Goal: Task Accomplishment & Management: Manage account settings

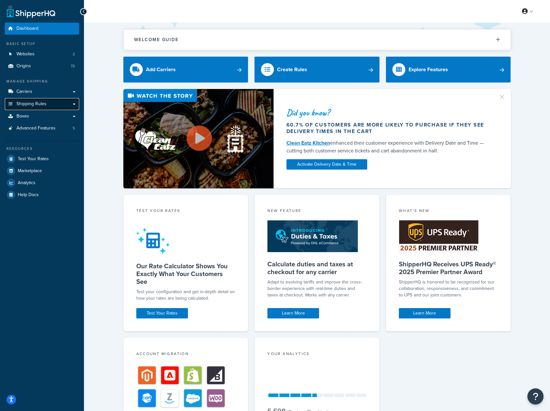
click at [37, 103] on span "Shipping Rules" at bounding box center [31, 103] width 30 height 5
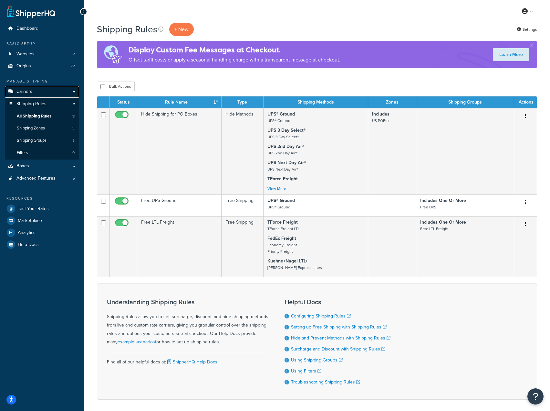
click at [25, 89] on span "Carriers" at bounding box center [24, 91] width 16 height 5
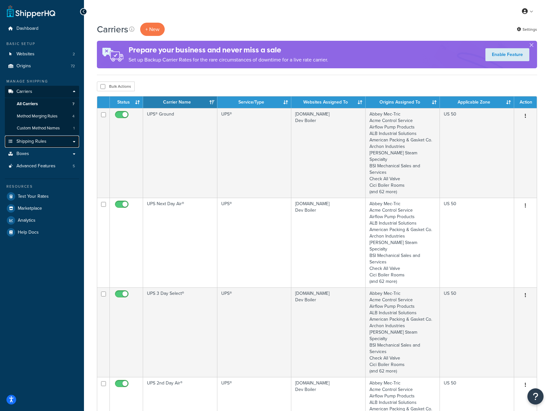
click at [39, 141] on span "Shipping Rules" at bounding box center [31, 141] width 30 height 5
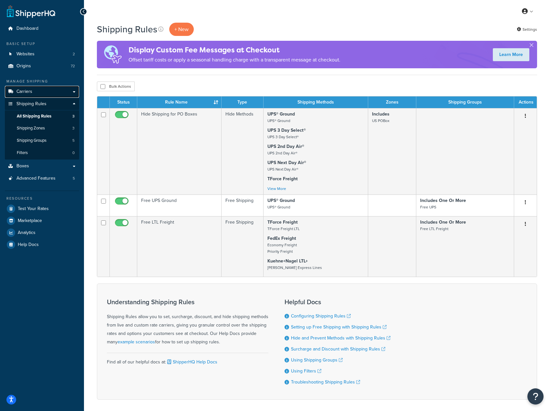
click at [17, 90] on span "Carriers" at bounding box center [24, 91] width 16 height 5
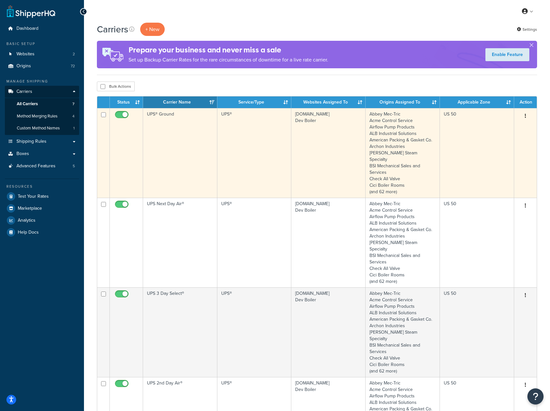
click at [202, 145] on td "UPS® Ground" at bounding box center [180, 153] width 74 height 90
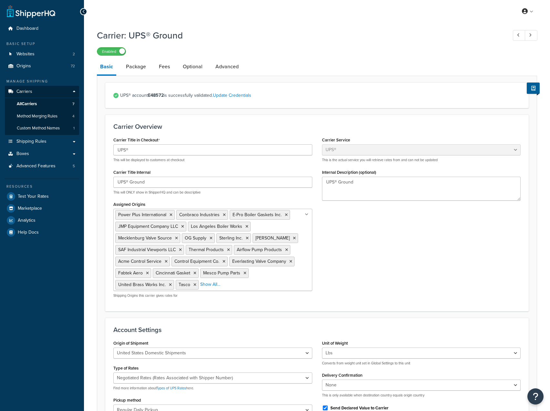
select select "ups"
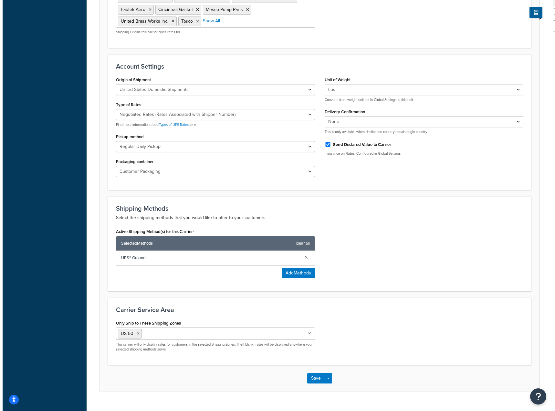
scroll to position [269, 0]
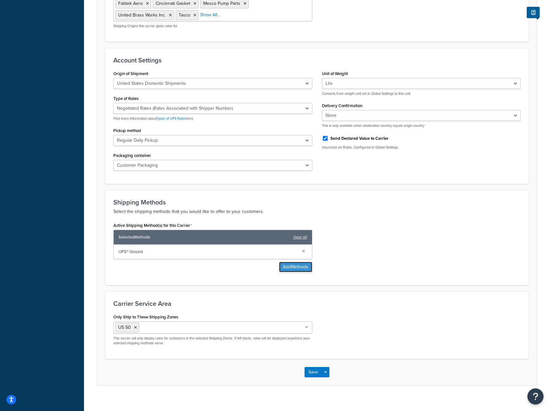
click at [286, 268] on button "Add Methods" at bounding box center [295, 267] width 33 height 10
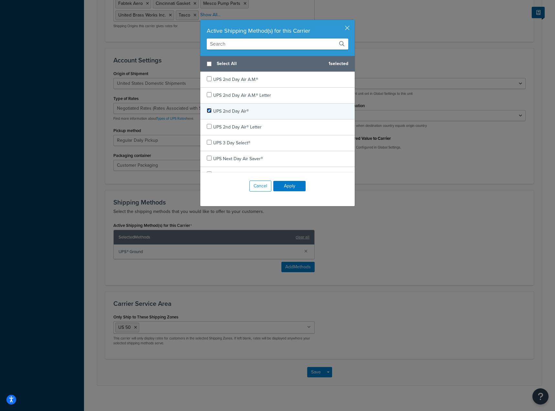
click at [207, 108] on input "checkbox" at bounding box center [209, 110] width 5 height 5
checkbox input "true"
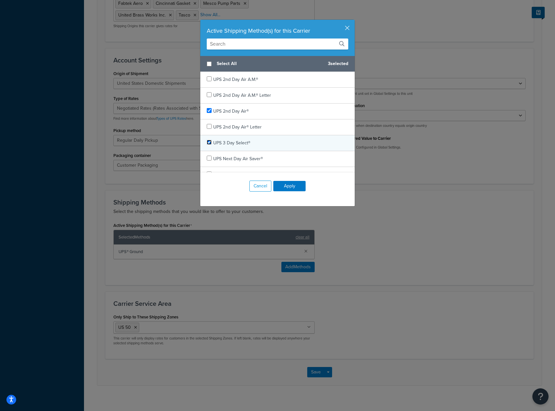
click at [207, 140] on input "checkbox" at bounding box center [209, 142] width 5 height 5
checkbox input "true"
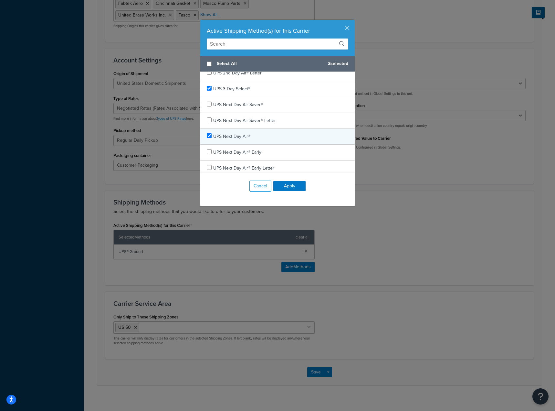
checkbox input "true"
click at [220, 134] on span "UPS Next Day Air®" at bounding box center [231, 136] width 37 height 7
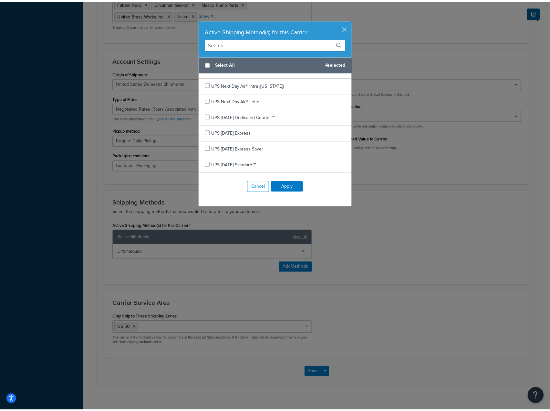
scroll to position [162, 0]
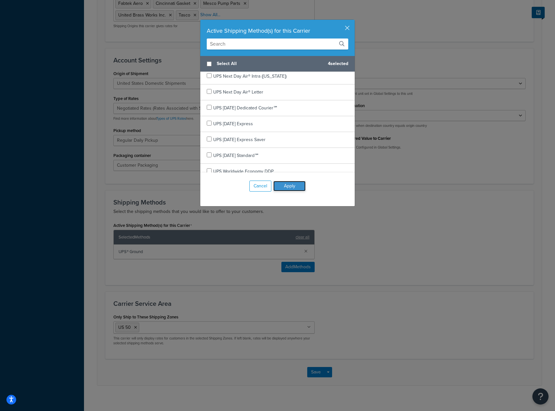
click at [279, 189] on button "Apply" at bounding box center [289, 186] width 32 height 10
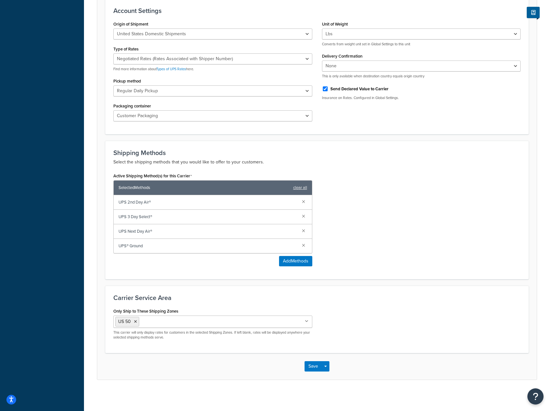
scroll to position [321, 0]
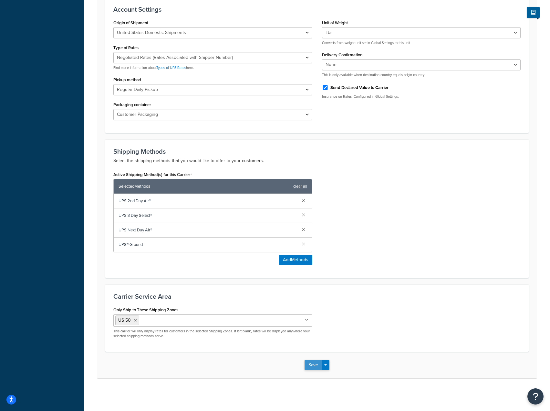
click at [312, 365] on button "Save" at bounding box center [313, 364] width 17 height 10
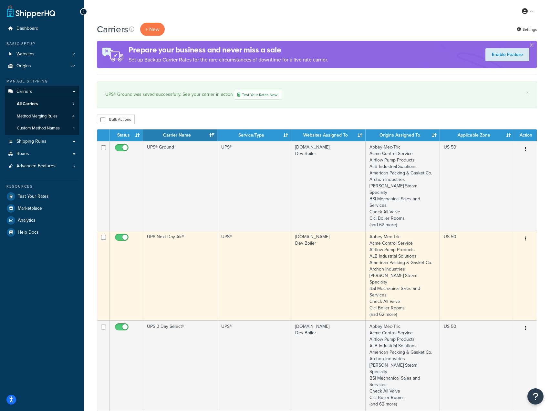
click at [124, 235] on input "checkbox" at bounding box center [123, 239] width 18 height 8
checkbox input "false"
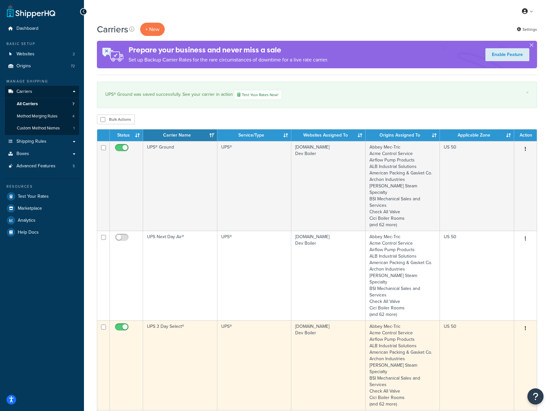
click at [127, 324] on input "checkbox" at bounding box center [123, 328] width 18 height 8
checkbox input "false"
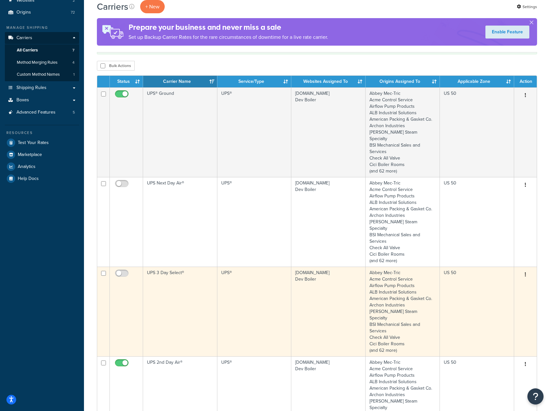
scroll to position [54, 0]
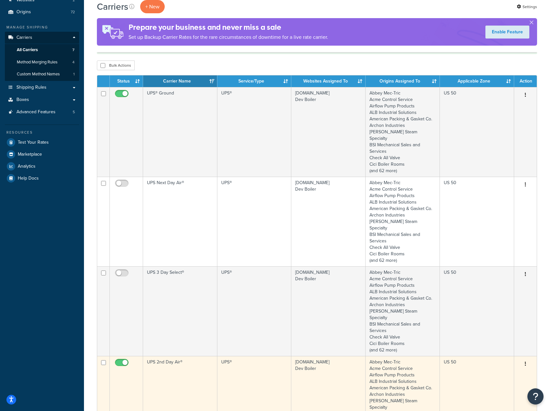
click at [125, 360] on input "checkbox" at bounding box center [123, 364] width 18 height 8
checkbox input "false"
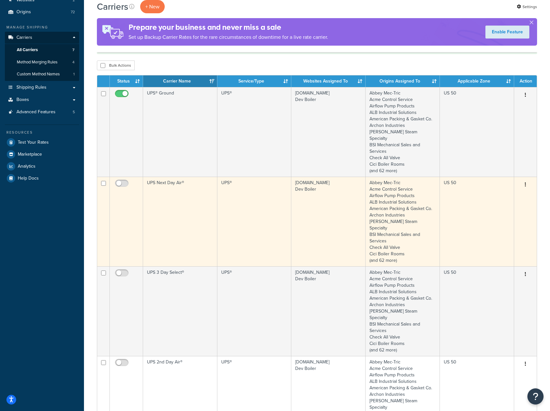
scroll to position [0, 0]
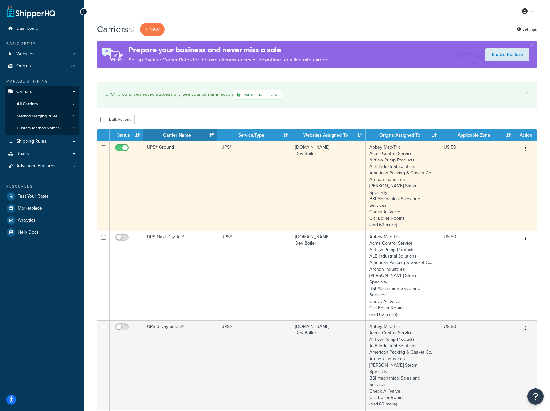
click at [178, 166] on td "UPS® Ground" at bounding box center [180, 186] width 74 height 90
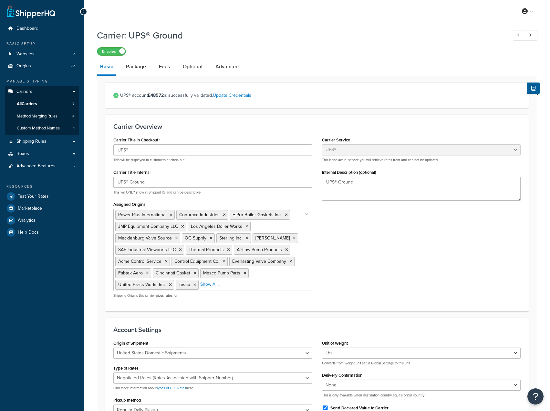
select select "ups"
click at [140, 69] on link "Package" at bounding box center [136, 67] width 27 height 16
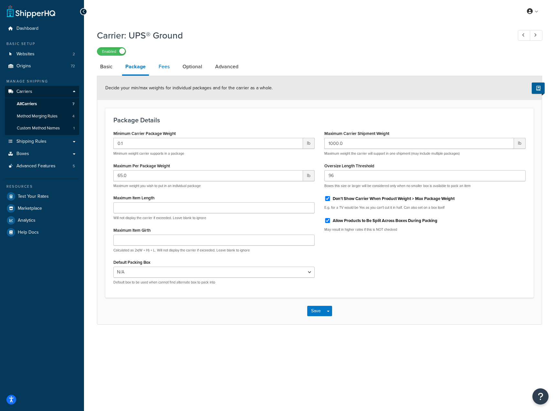
click at [166, 69] on link "Fees" at bounding box center [163, 67] width 17 height 16
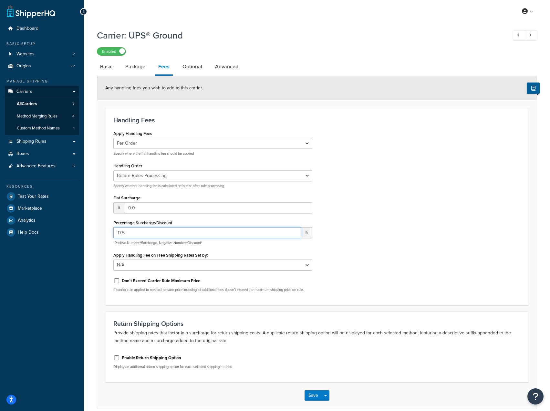
drag, startPoint x: 133, startPoint y: 232, endPoint x: 93, endPoint y: 226, distance: 40.3
click at [93, 226] on div "Carrier: UPS® Ground Enabled Basic Package Fees Optional Advanced Any handling …" at bounding box center [317, 225] width 466 height 399
click at [410, 262] on div "Apply Handling Fees Per Order Per Item Per Package Specify where the flat handl…" at bounding box center [317, 213] width 417 height 168
drag, startPoint x: 110, startPoint y: 237, endPoint x: 84, endPoint y: 230, distance: 27.0
click at [84, 230] on div "Carrier: UPS® Ground Enabled Basic Package Fees Optional Advanced Any handling …" at bounding box center [317, 225] width 466 height 399
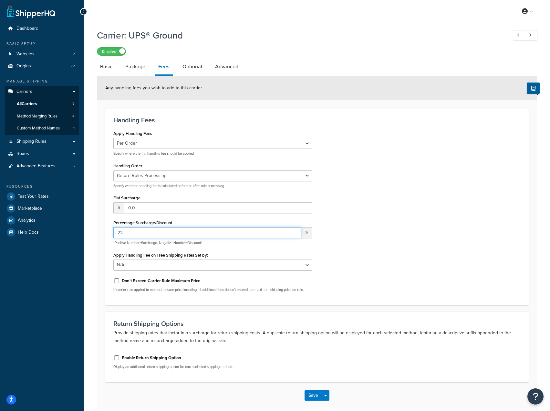
type input "22"
click at [367, 221] on div "Apply Handling Fees Per Order Per Item Per Package Specify where the flat handl…" at bounding box center [317, 213] width 417 height 168
drag, startPoint x: 185, startPoint y: 57, endPoint x: 190, endPoint y: 63, distance: 7.6
click at [186, 56] on div "Carrier: UPS® Ground Enabled Basic Package Fees Optional Advanced Any handling …" at bounding box center [317, 217] width 441 height 383
click at [190, 63] on link "Optional" at bounding box center [192, 67] width 26 height 16
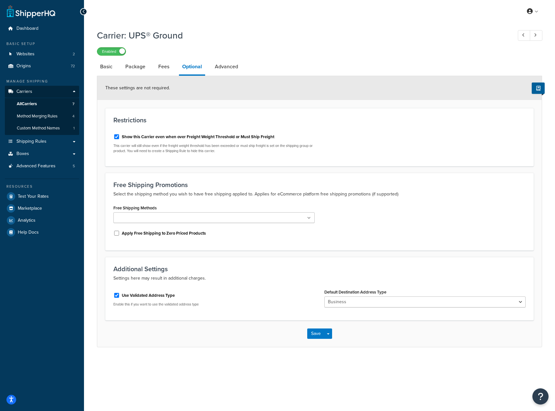
click at [235, 68] on link "Advanced" at bounding box center [227, 67] width 30 height 16
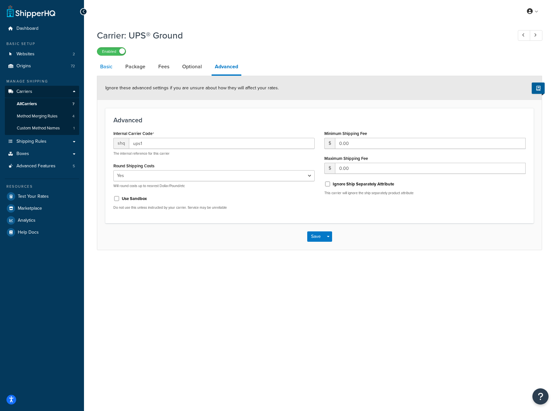
drag, startPoint x: 116, startPoint y: 70, endPoint x: 106, endPoint y: 68, distance: 10.1
click at [107, 68] on li "Basic" at bounding box center [109, 67] width 25 height 16
click at [106, 68] on link "Basic" at bounding box center [106, 67] width 19 height 16
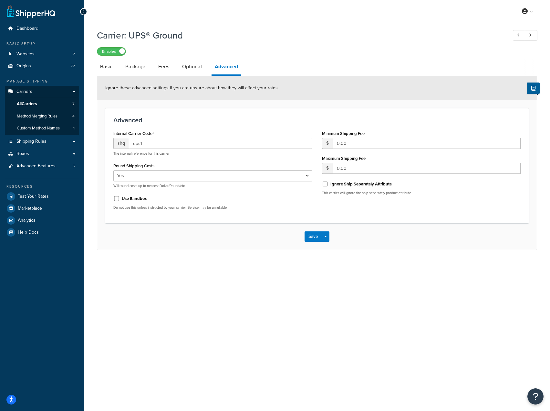
select select "ups"
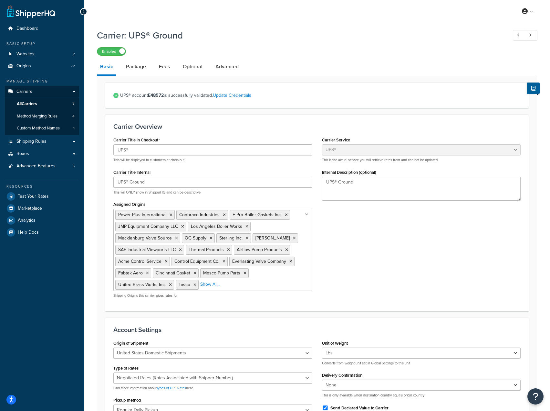
click at [422, 249] on div "Carrier Title in Checkout UPS® This will be displayed to customers at checkout …" at bounding box center [317, 218] width 417 height 167
click at [176, 186] on input "UPS® Ground" at bounding box center [212, 181] width 199 height 11
type input "UPS®"
click at [417, 230] on div "Carrier Title in Checkout UPS® This will be displayed to customers at checkout …" at bounding box center [317, 218] width 417 height 167
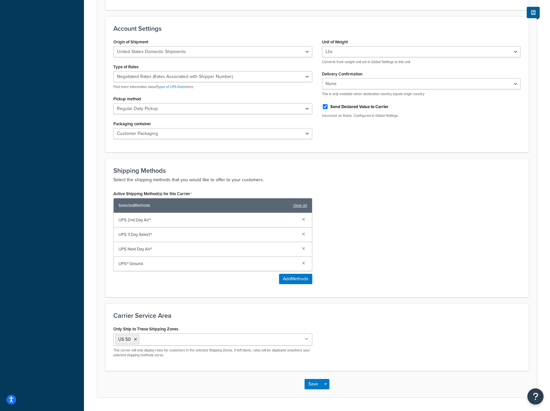
scroll to position [321, 0]
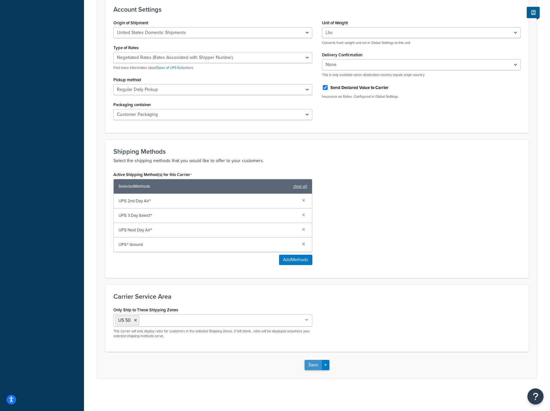
click at [315, 367] on button "Save" at bounding box center [313, 364] width 17 height 10
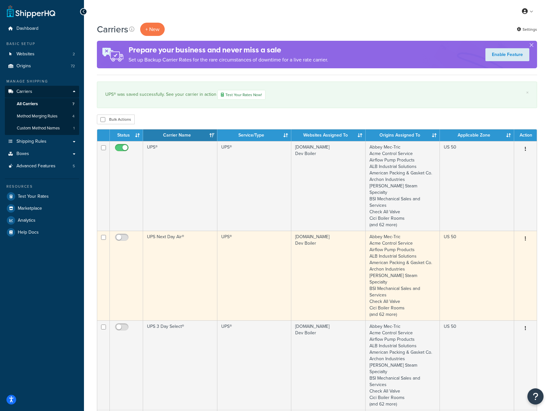
click at [176, 255] on td "UPS Next Day Air®" at bounding box center [180, 275] width 74 height 90
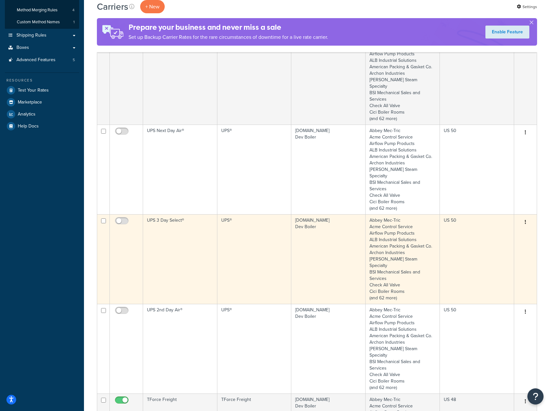
scroll to position [108, 0]
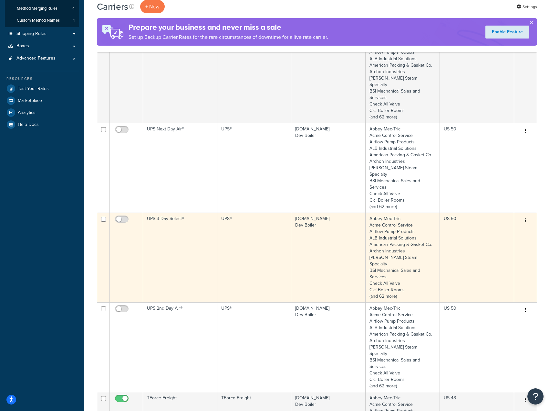
click at [197, 248] on td "UPS 3 Day Select®" at bounding box center [180, 257] width 74 height 90
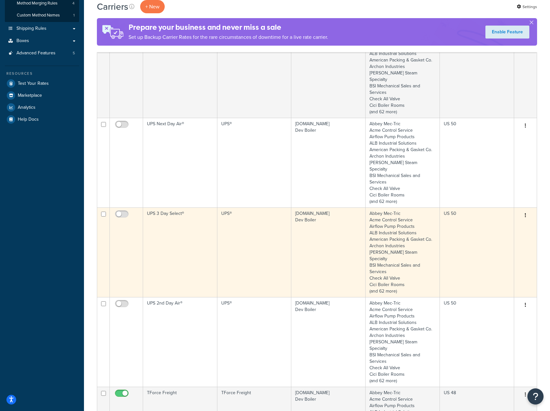
scroll to position [162, 0]
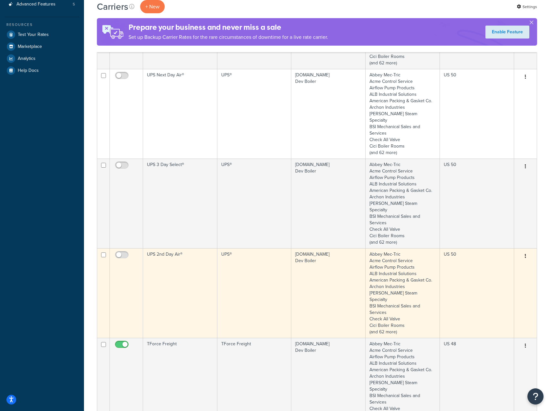
click at [200, 248] on td "UPS 2nd Day Air®" at bounding box center [180, 293] width 74 height 90
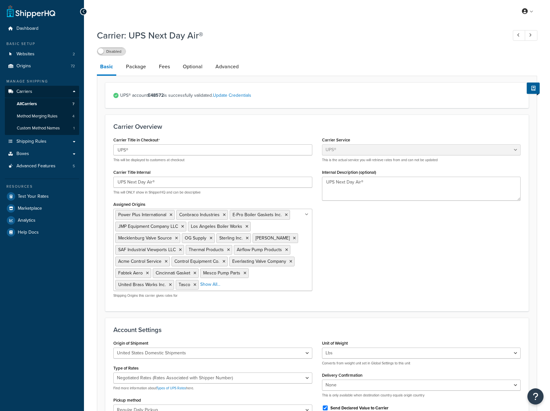
select select "ups"
drag, startPoint x: 164, startPoint y: 60, endPoint x: 166, endPoint y: 69, distance: 8.9
click at [164, 61] on link "Fees" at bounding box center [164, 67] width 17 height 16
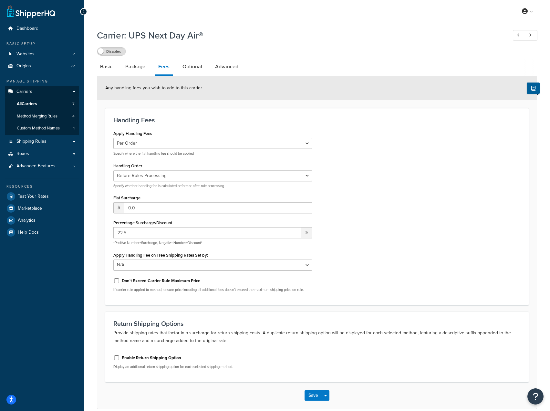
select select "ups"
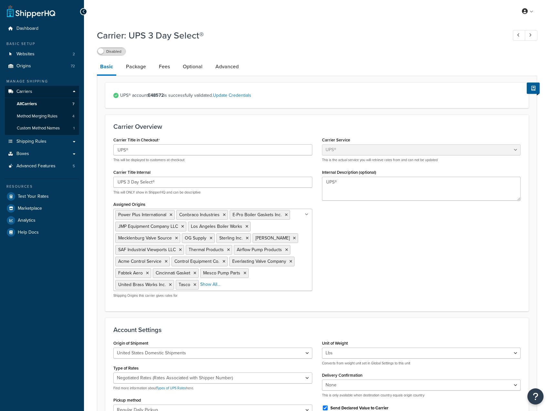
select select "ups"
click at [132, 66] on link "Package" at bounding box center [136, 67] width 27 height 16
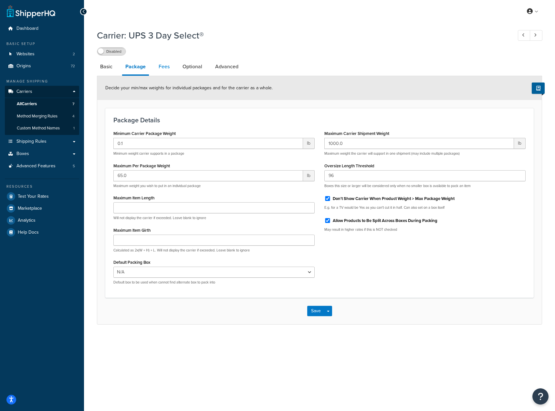
click at [161, 67] on link "Fees" at bounding box center [163, 67] width 17 height 16
select select "ups"
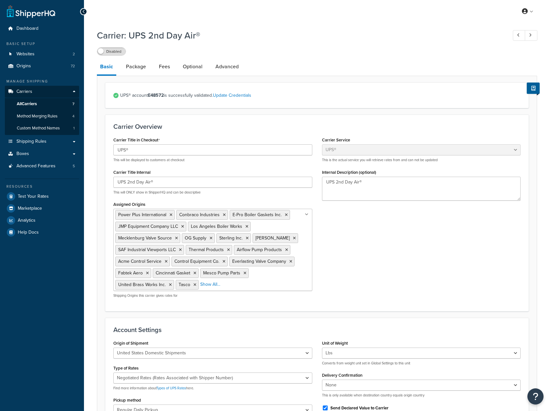
select select "ups"
click at [139, 71] on link "Package" at bounding box center [136, 67] width 27 height 16
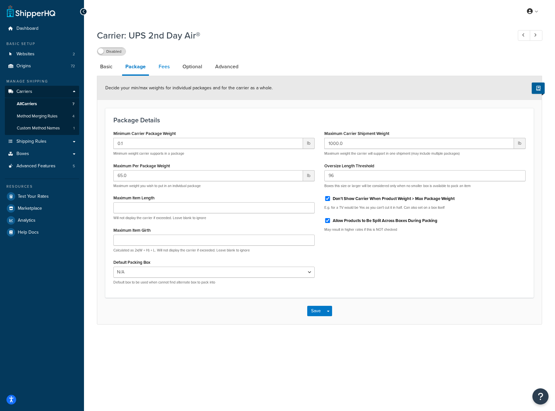
click at [163, 67] on link "Fees" at bounding box center [163, 67] width 17 height 16
select select "ups"
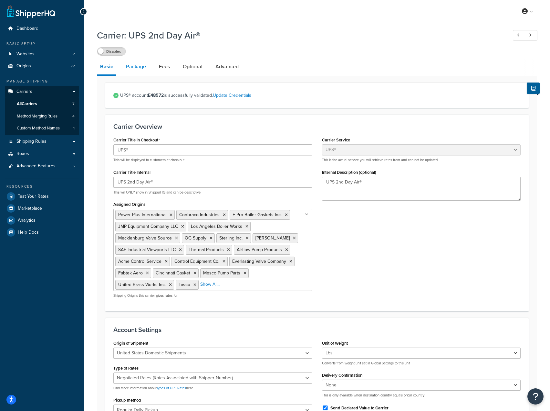
click at [131, 68] on link "Package" at bounding box center [136, 67] width 27 height 16
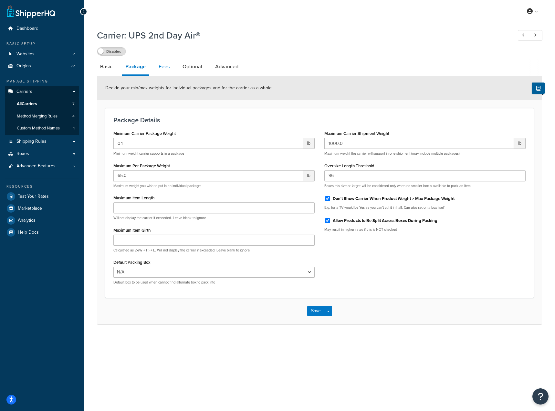
click at [161, 69] on link "Fees" at bounding box center [163, 67] width 17 height 16
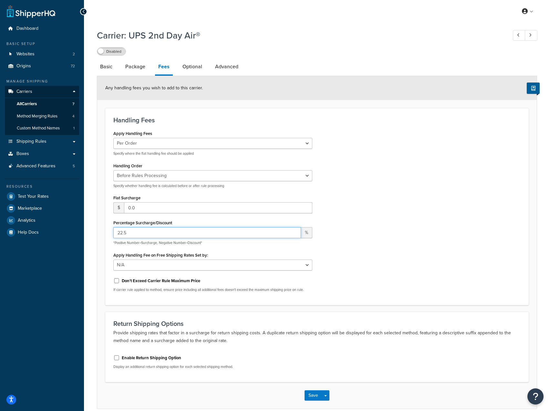
drag, startPoint x: 151, startPoint y: 235, endPoint x: 112, endPoint y: 232, distance: 38.9
click at [112, 232] on div "Apply Handling Fees Per Order Per Item Per Package Specify where the flat handl…" at bounding box center [213, 213] width 209 height 168
click at [84, 13] on icon at bounding box center [83, 11] width 3 height 5
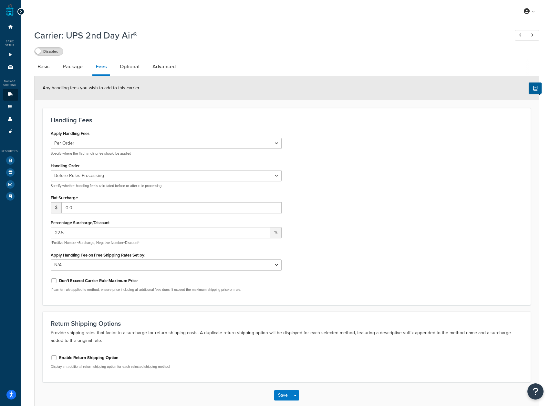
drag, startPoint x: 21, startPoint y: 10, endPoint x: 39, endPoint y: 46, distance: 40.3
click at [21, 11] on icon at bounding box center [20, 11] width 3 height 5
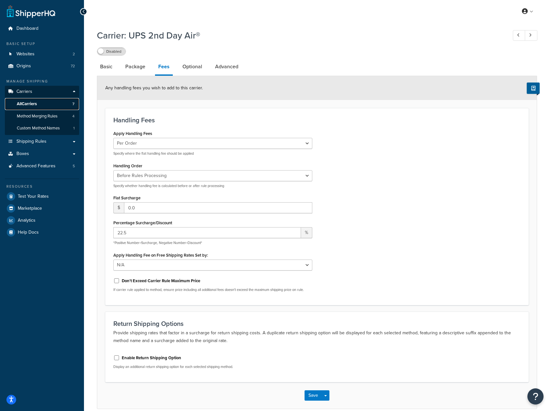
click at [43, 100] on link "All Carriers 7" at bounding box center [42, 104] width 74 height 12
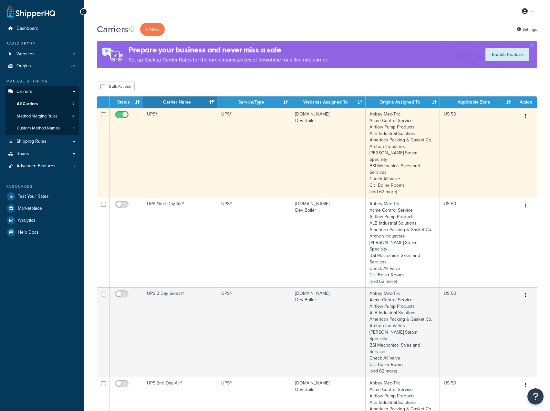
click at [187, 137] on td "UPS®" at bounding box center [180, 153] width 74 height 90
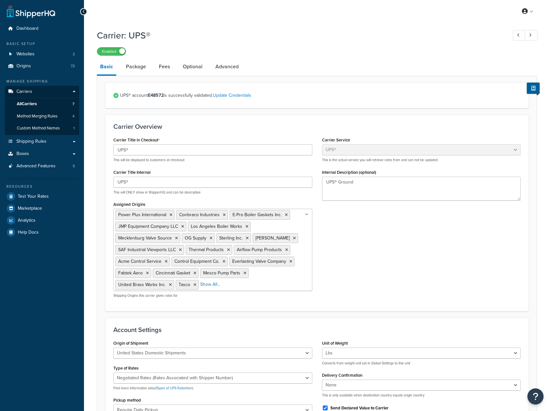
select select "ups"
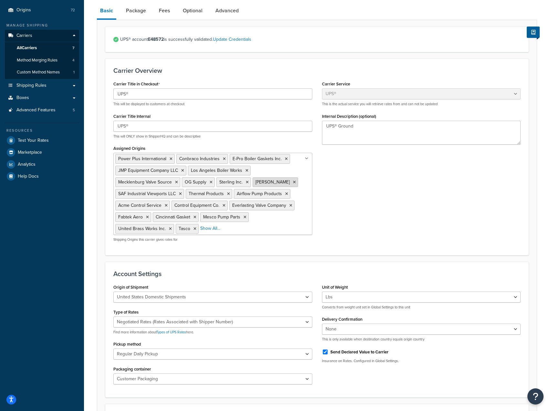
scroll to position [51, 0]
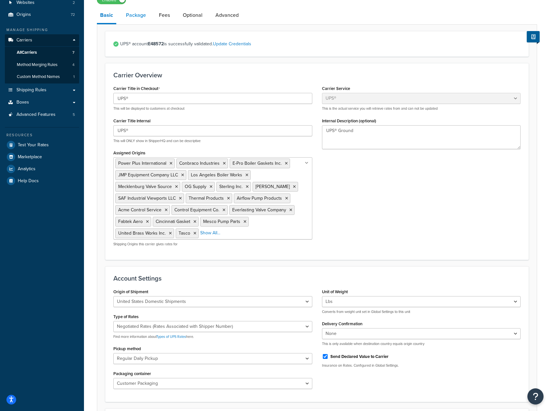
click at [127, 22] on link "Package" at bounding box center [136, 15] width 27 height 16
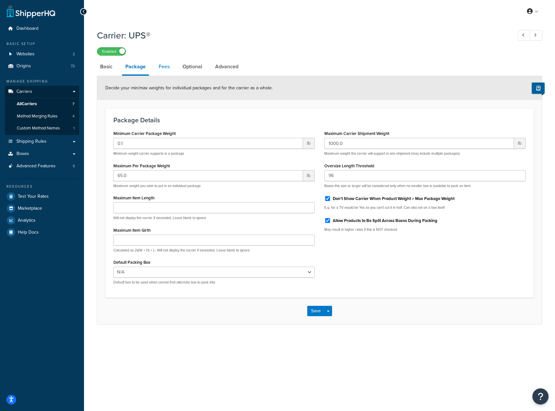
click at [164, 69] on link "Fees" at bounding box center [163, 67] width 17 height 16
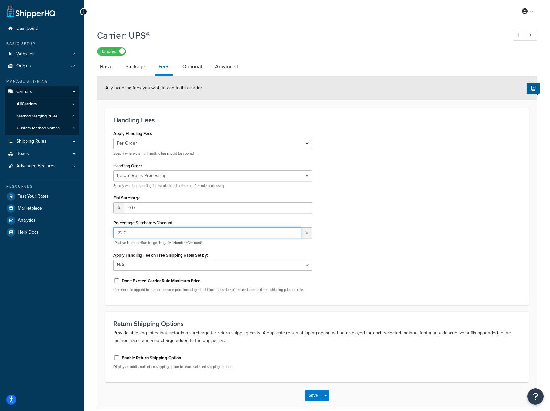
drag, startPoint x: 177, startPoint y: 237, endPoint x: 172, endPoint y: 234, distance: 5.7
click at [174, 235] on input "22.0" at bounding box center [207, 232] width 188 height 11
click at [402, 297] on div "Handling Fees Apply Handling Fees Per Order Per Item Per Package Specify where …" at bounding box center [317, 206] width 424 height 197
click at [306, 393] on button "Save" at bounding box center [313, 395] width 17 height 10
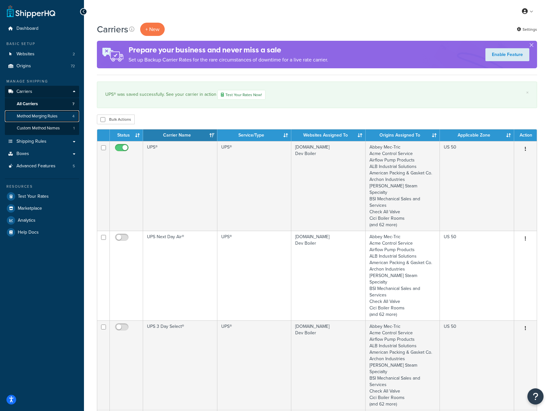
click at [51, 118] on span "Method Merging Rules" at bounding box center [37, 115] width 41 height 5
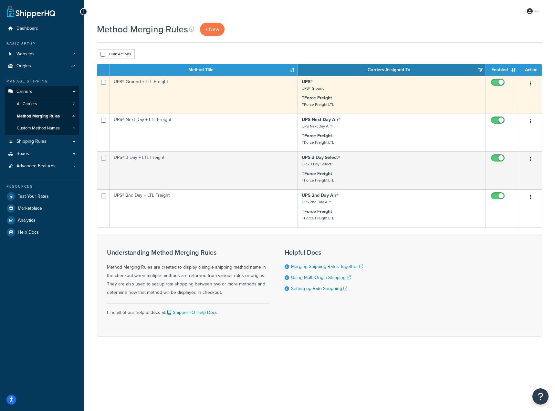
click at [388, 82] on p "UPS® UPS® Ground" at bounding box center [392, 85] width 180 height 13
click at [379, 91] on p "UPS® UPS® Ground" at bounding box center [392, 85] width 180 height 13
drag, startPoint x: 242, startPoint y: 97, endPoint x: 247, endPoint y: 97, distance: 4.8
click at [243, 97] on td "UPS® Ground + LTL Freight" at bounding box center [204, 95] width 188 height 38
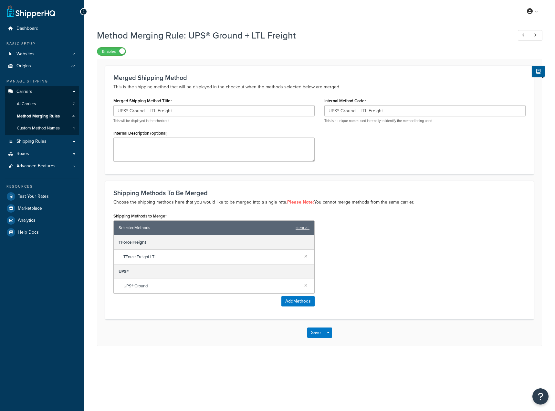
click at [530, 82] on div "Merged Shipping Method This is the shipping method that will be displayed in th…" at bounding box center [319, 120] width 429 height 108
click at [394, 243] on div "Shipping Methods to Merge Selected Methods clear all TForce Freight TForce Frei…" at bounding box center [320, 261] width 422 height 100
click at [295, 304] on button "Add Methods" at bounding box center [298, 301] width 33 height 10
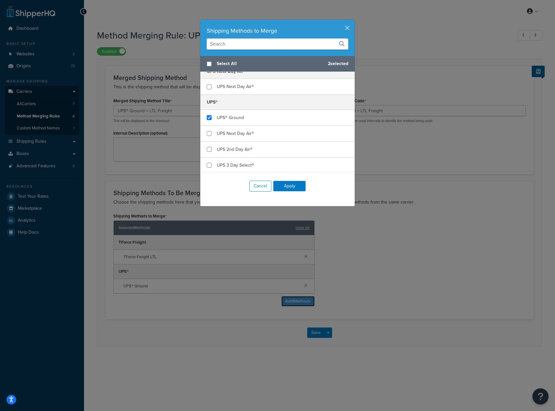
scroll to position [194, 0]
checkbox input "true"
click at [260, 136] on div "UPS Next Day Air®" at bounding box center [277, 133] width 155 height 16
checkbox input "true"
click at [257, 154] on div "UPS 2nd Day Air®" at bounding box center [277, 149] width 155 height 16
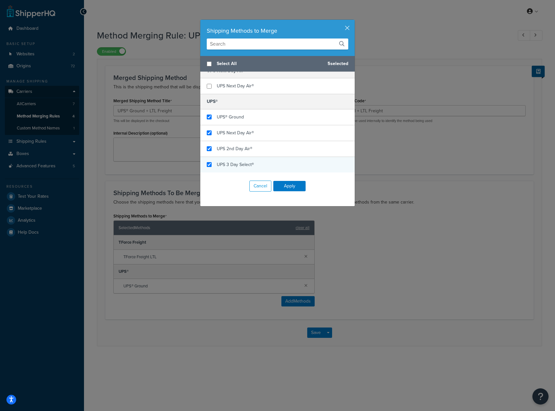
checkbox input "true"
click at [257, 165] on div "UPS 3 Day Select®" at bounding box center [277, 165] width 155 height 16
click at [262, 184] on button "Cancel" at bounding box center [261, 185] width 22 height 11
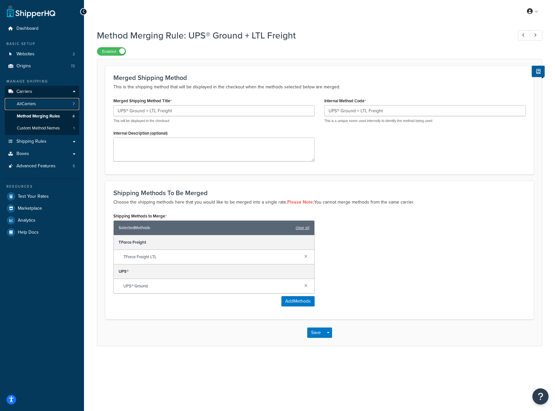
click at [46, 100] on link "All Carriers 7" at bounding box center [42, 104] width 74 height 12
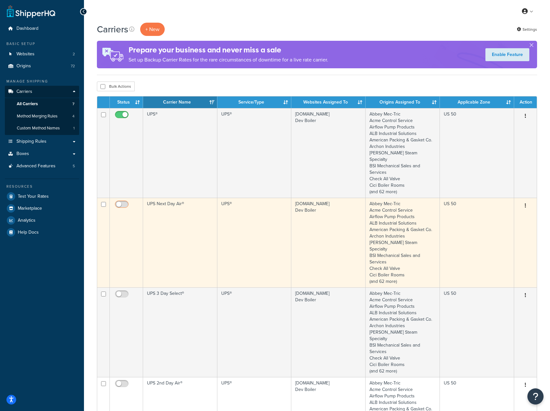
click at [123, 202] on input "checkbox" at bounding box center [123, 206] width 18 height 8
checkbox input "true"
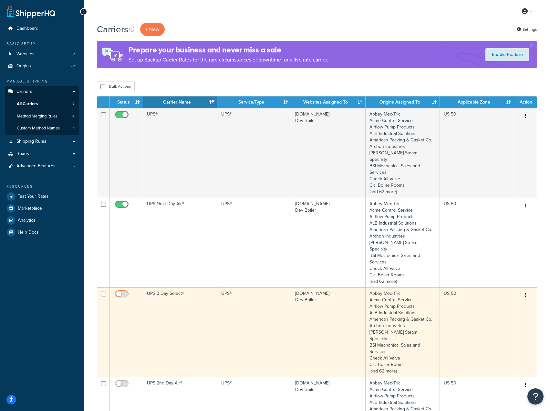
click at [125, 291] on input "checkbox" at bounding box center [123, 295] width 18 height 8
checkbox input "true"
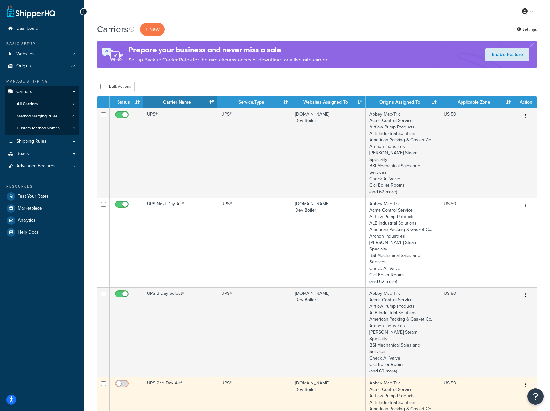
click at [120, 381] on input "checkbox" at bounding box center [123, 385] width 18 height 8
checkbox input "true"
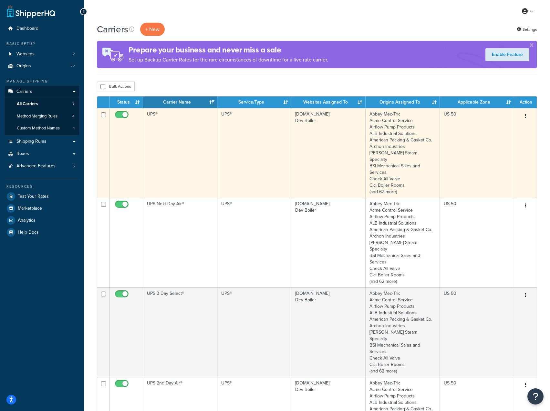
click at [185, 148] on td "UPS®" at bounding box center [180, 153] width 74 height 90
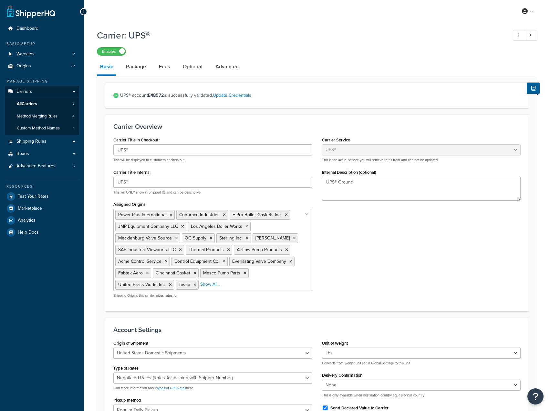
select select "ups"
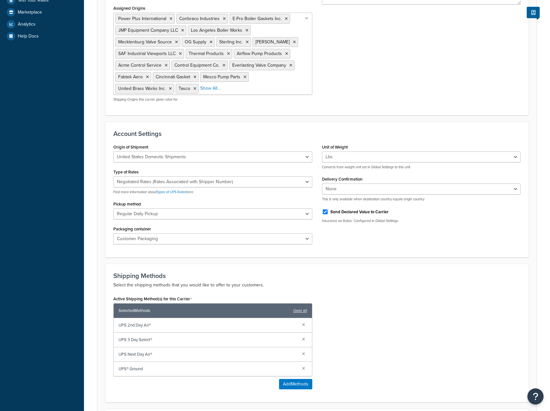
scroll to position [269, 0]
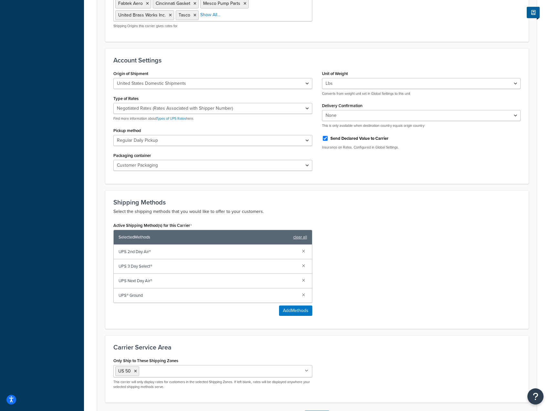
click at [300, 249] on div "UPS 2nd Day Air®" at bounding box center [213, 251] width 198 height 15
click at [304, 249] on link at bounding box center [303, 250] width 7 height 7
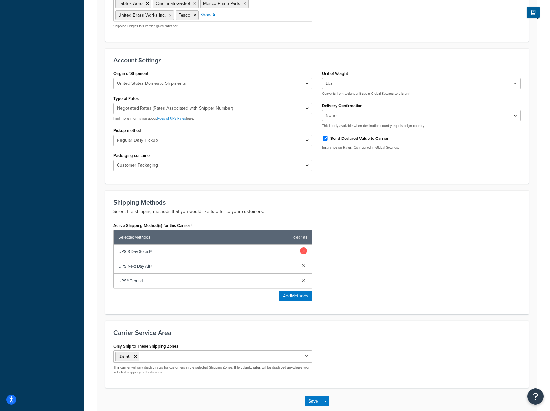
click at [304, 250] on link at bounding box center [303, 250] width 7 height 7
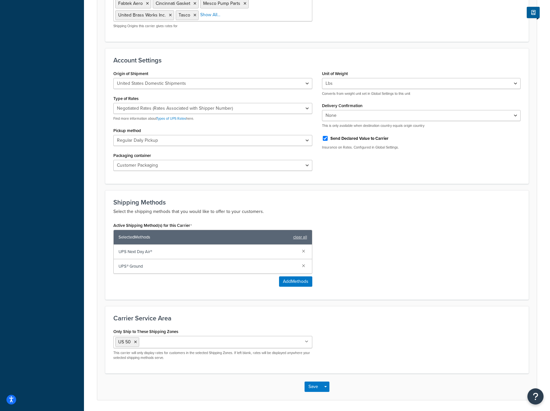
click at [304, 250] on link at bounding box center [303, 250] width 7 height 7
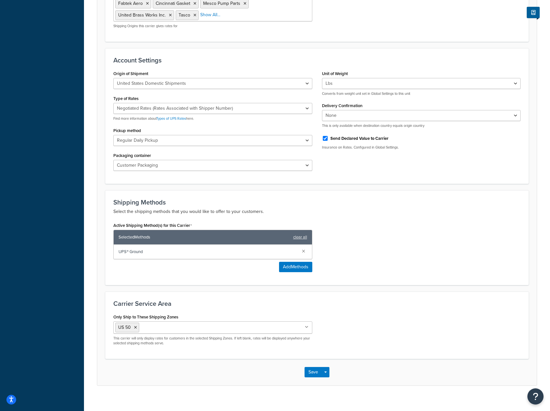
scroll to position [54, 0]
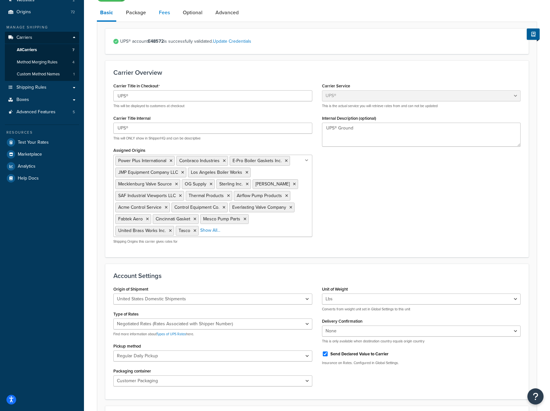
click at [170, 14] on link "Fees" at bounding box center [164, 13] width 17 height 16
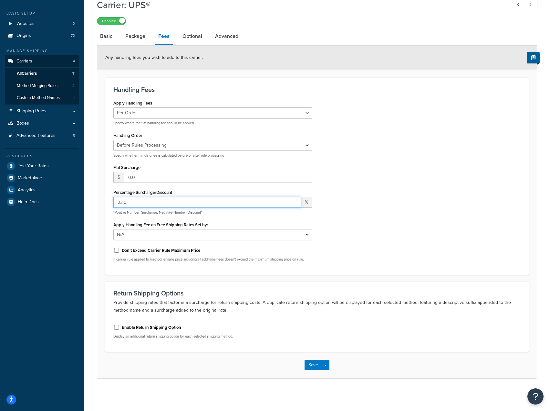
drag, startPoint x: 121, startPoint y: 206, endPoint x: 96, endPoint y: 205, distance: 25.2
click at [96, 206] on div "Carrier: UPS® Enabled Basic Package Fees Optional Advanced Any handling fees yo…" at bounding box center [317, 194] width 466 height 399
type input "20"
click at [315, 368] on button "Save" at bounding box center [313, 364] width 17 height 10
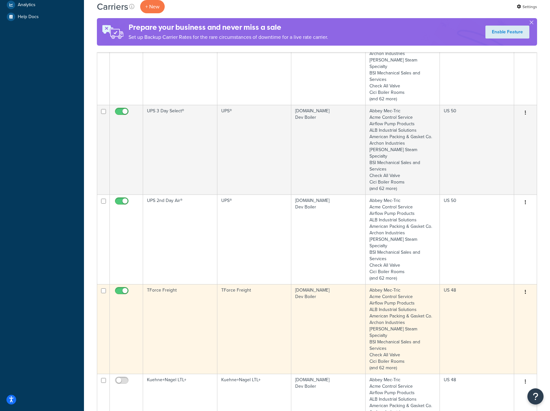
scroll to position [54, 0]
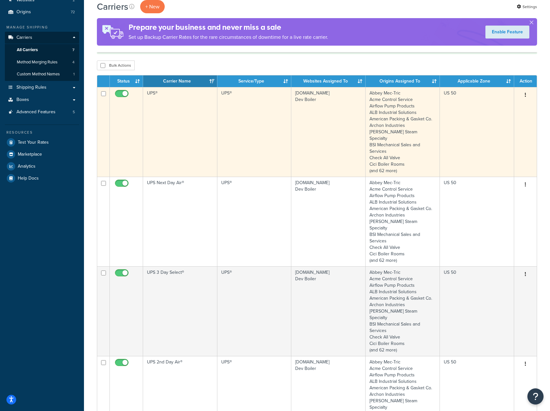
click at [192, 130] on td "UPS®" at bounding box center [180, 132] width 74 height 90
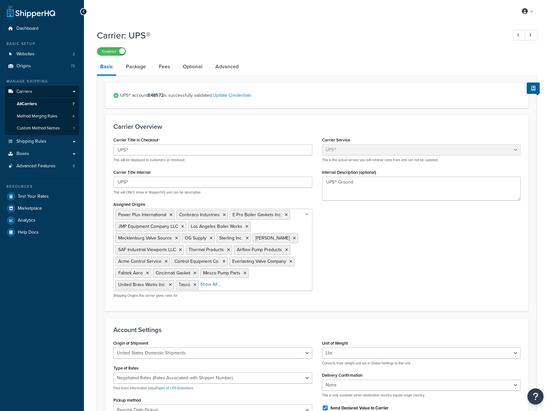
select select "ups"
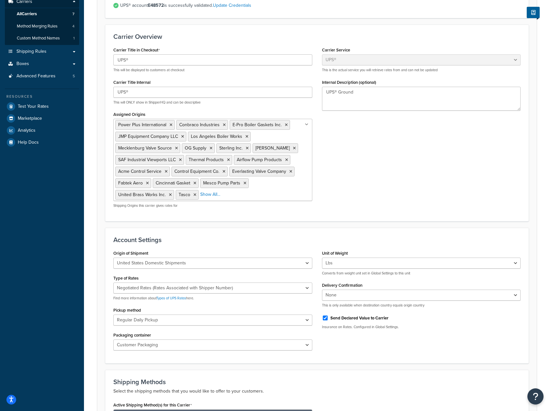
scroll to position [61, 0]
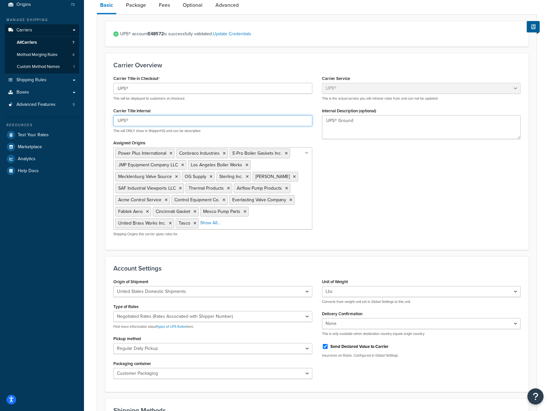
drag, startPoint x: 148, startPoint y: 119, endPoint x: 154, endPoint y: 126, distance: 8.9
click at [149, 121] on input "UPS®" at bounding box center [212, 120] width 199 height 11
type input "UPS® Ground"
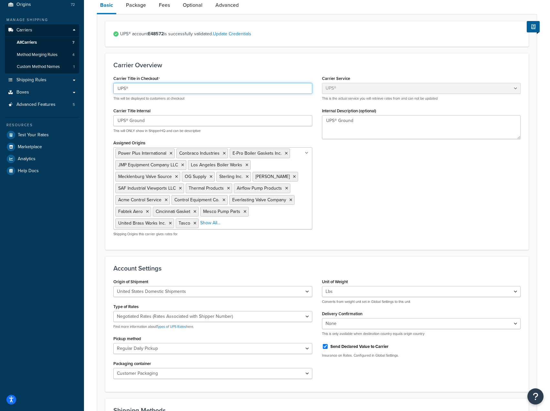
drag, startPoint x: 167, startPoint y: 89, endPoint x: 261, endPoint y: 134, distance: 103.2
click at [168, 89] on input "UPS®" at bounding box center [212, 88] width 199 height 11
click at [352, 191] on div "Carrier Title in Checkout UPS® This will be displayed to customers at checkout …" at bounding box center [317, 157] width 417 height 167
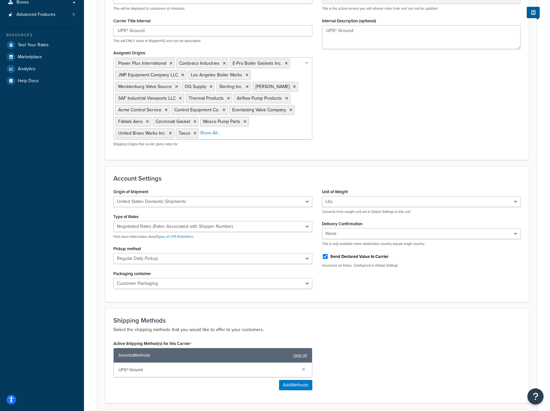
scroll to position [277, 0]
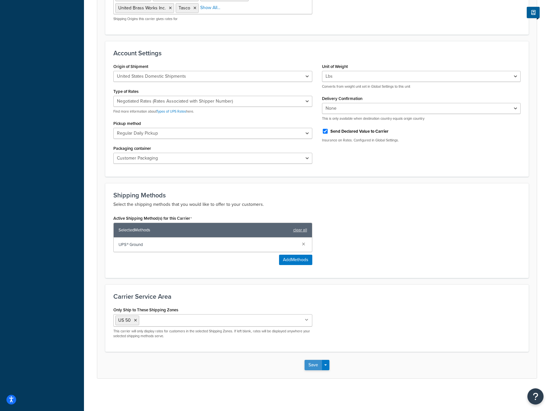
click at [310, 361] on button "Save" at bounding box center [313, 364] width 17 height 10
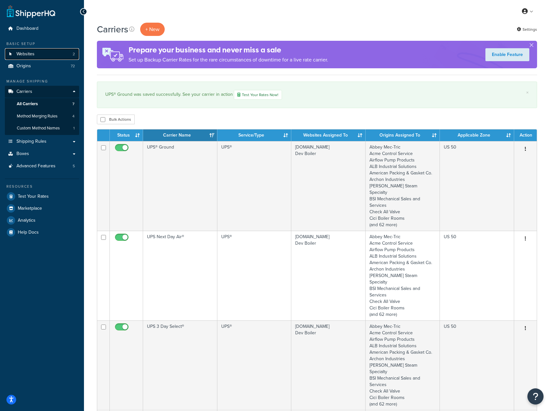
click at [19, 51] on span "Websites" at bounding box center [25, 53] width 18 height 5
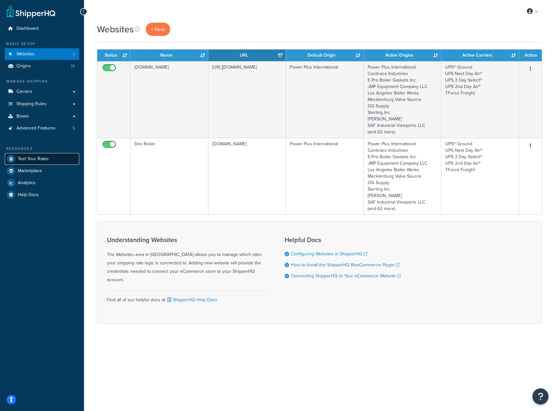
drag, startPoint x: 30, startPoint y: 156, endPoint x: 35, endPoint y: 153, distance: 5.7
click at [29, 156] on span "Test Your Rates" at bounding box center [33, 158] width 31 height 5
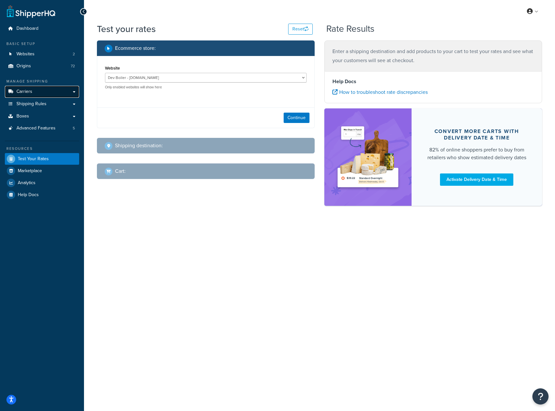
click at [29, 95] on link "Carriers" at bounding box center [42, 92] width 74 height 12
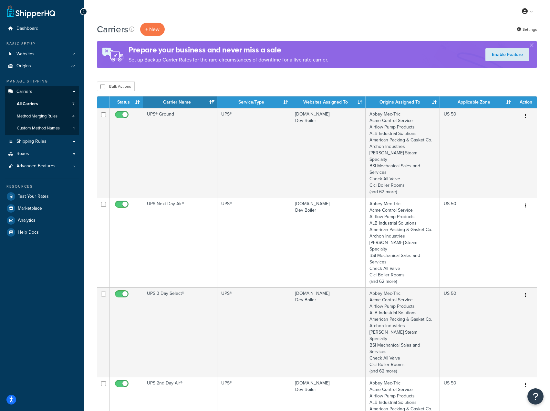
click at [272, 20] on div "My Profile Billing Global Settings Contact Us Logout" at bounding box center [317, 11] width 466 height 23
